Goal: Information Seeking & Learning: Learn about a topic

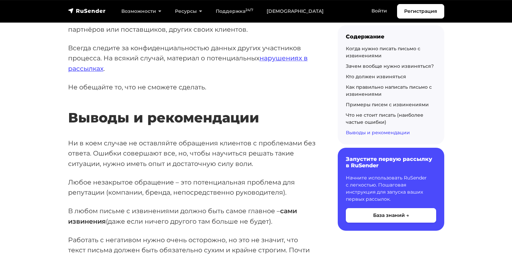
scroll to position [6951, 0]
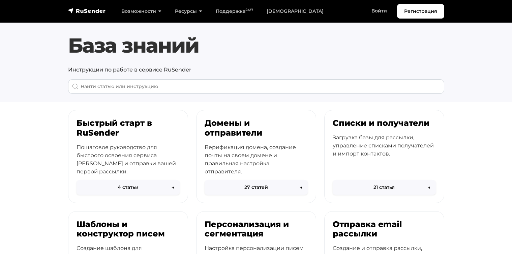
scroll to position [5, 0]
